Goal: Task Accomplishment & Management: Use online tool/utility

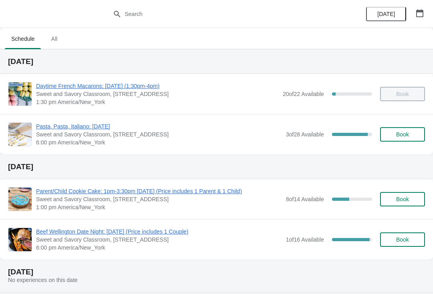
click at [92, 123] on span "Pasta, Pasta, Italiano: [DATE]" at bounding box center [159, 127] width 246 height 8
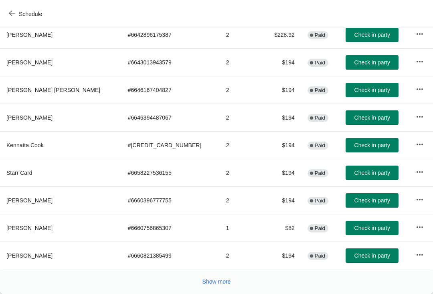
scroll to position [139, 0]
click at [354, 228] on span "Check in party" at bounding box center [372, 228] width 36 height 6
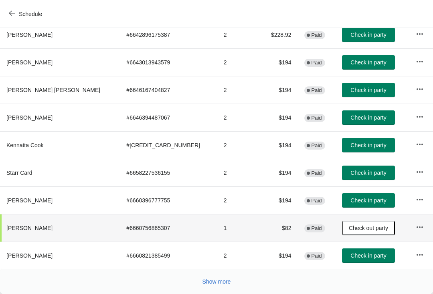
click at [219, 287] on button "Show more" at bounding box center [216, 282] width 35 height 14
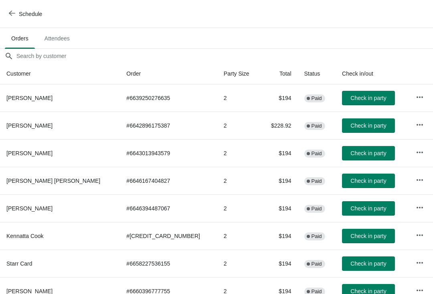
scroll to position [48, 0]
click at [350, 98] on span "Check in party" at bounding box center [368, 98] width 36 height 6
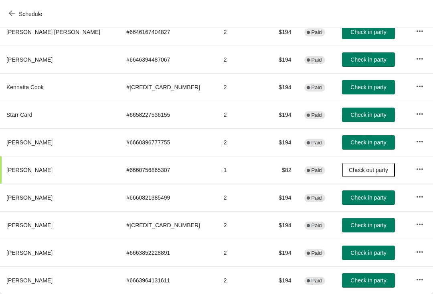
scroll to position [198, 0]
click at [359, 143] on span "Check in party" at bounding box center [368, 142] width 36 height 6
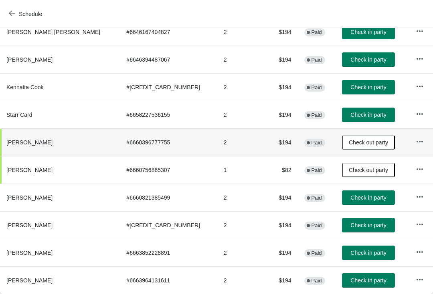
click at [353, 278] on span "Check in party" at bounding box center [368, 281] width 36 height 6
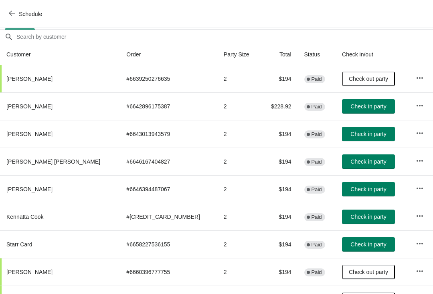
scroll to position [67, 0]
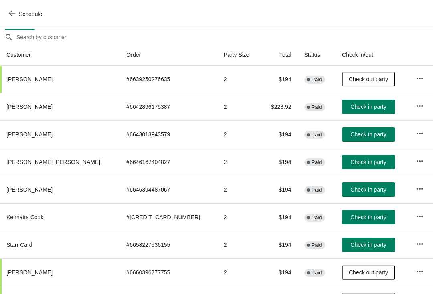
click at [350, 108] on span "Check in party" at bounding box center [368, 107] width 36 height 6
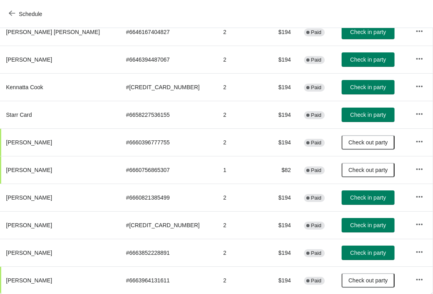
scroll to position [198, 0]
click at [350, 116] on span "Check in party" at bounding box center [368, 115] width 36 height 6
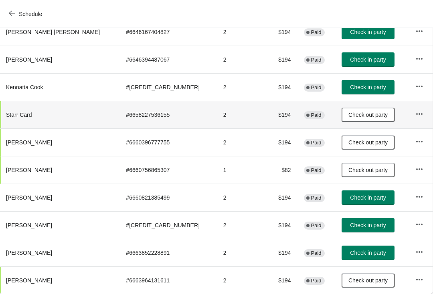
click at [364, 228] on span "Check in party" at bounding box center [368, 225] width 36 height 6
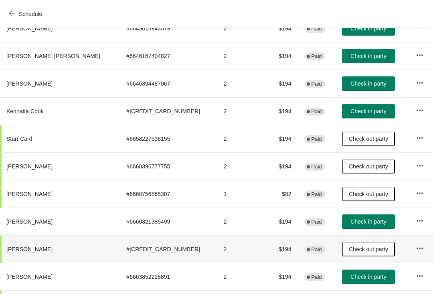
scroll to position [175, 0]
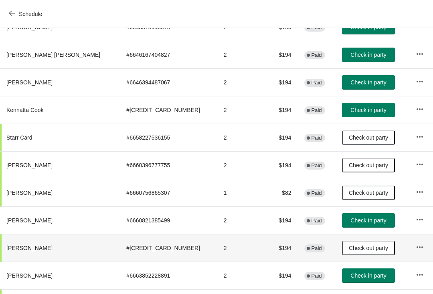
click at [351, 218] on span "Check in party" at bounding box center [368, 221] width 36 height 6
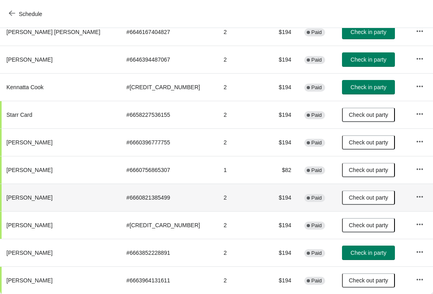
scroll to position [198, 0]
click at [356, 253] on span "Check in party" at bounding box center [368, 253] width 36 height 6
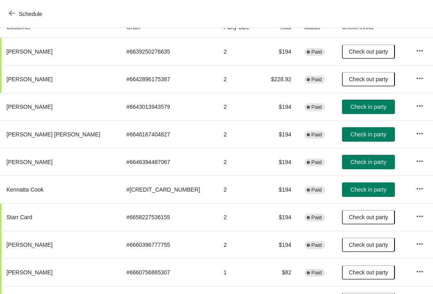
scroll to position [96, 0]
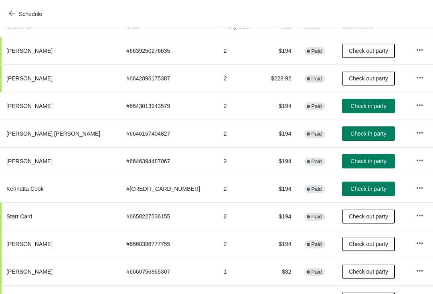
click at [359, 162] on span "Check in party" at bounding box center [368, 161] width 36 height 6
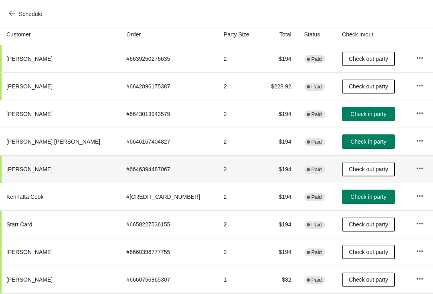
scroll to position [88, 0]
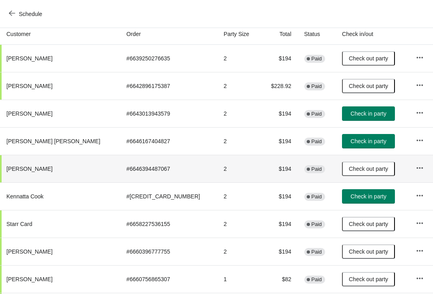
click at [352, 115] on span "Check in party" at bounding box center [368, 114] width 36 height 6
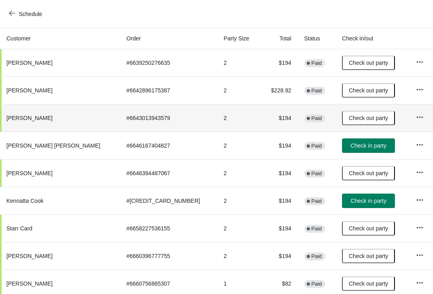
scroll to position [83, 0]
click at [355, 203] on span "Check in party" at bounding box center [368, 201] width 36 height 6
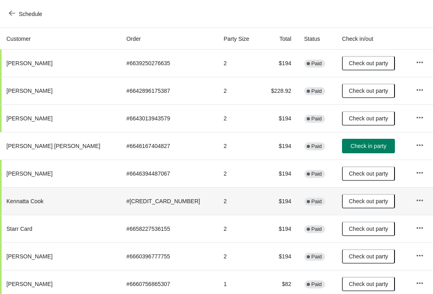
click at [351, 147] on span "Check in party" at bounding box center [368, 146] width 36 height 6
